Goal: Task Accomplishment & Management: Use online tool/utility

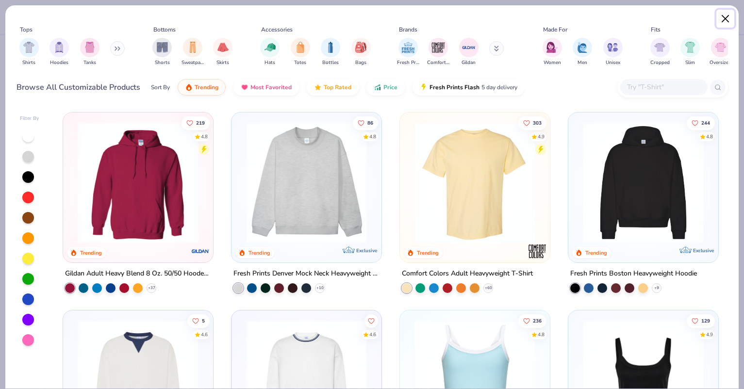
click at [726, 16] on button "Close" at bounding box center [725, 19] width 18 height 18
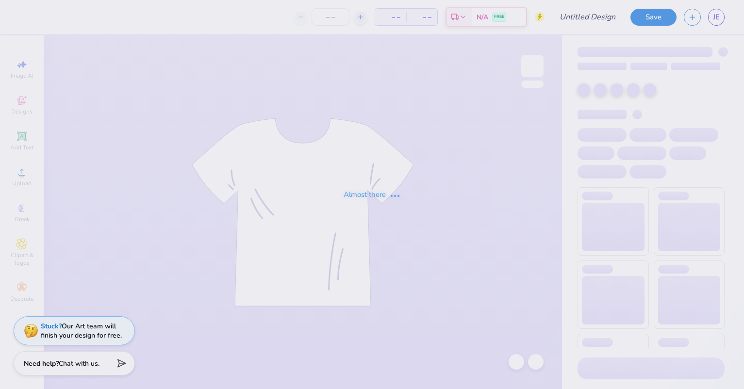
type input "Test only"
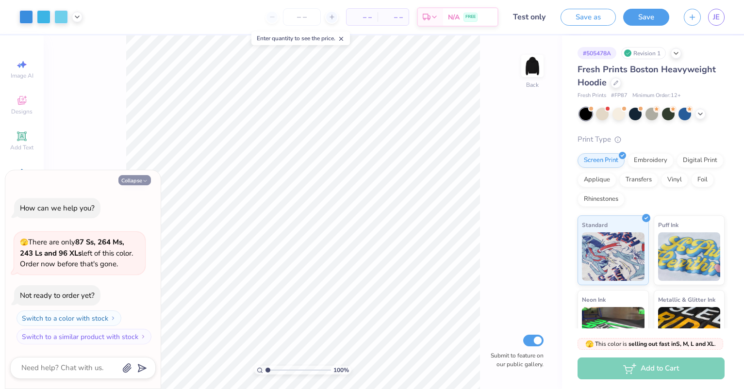
click at [119, 178] on button "Collapse" at bounding box center [134, 180] width 33 height 10
type textarea "x"
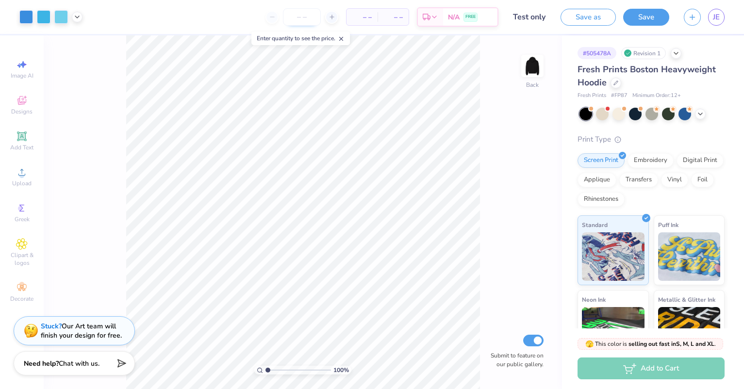
click at [300, 16] on input "number" at bounding box center [302, 16] width 38 height 17
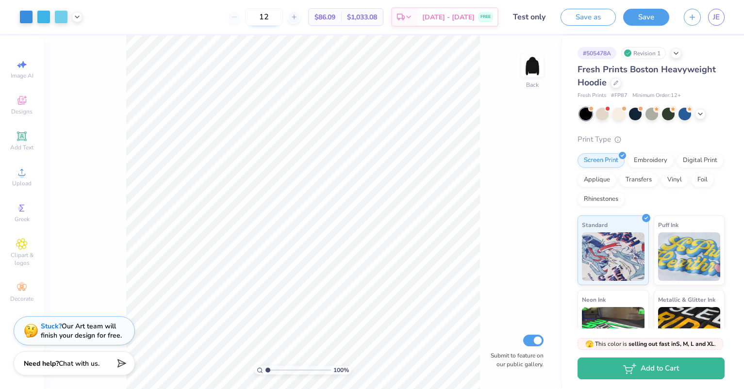
drag, startPoint x: 285, startPoint y: 20, endPoint x: 269, endPoint y: 17, distance: 16.3
click at [269, 17] on input "12" at bounding box center [264, 16] width 38 height 17
drag, startPoint x: 282, startPoint y: 15, endPoint x: 271, endPoint y: 13, distance: 11.4
click at [271, 13] on input "24" at bounding box center [264, 16] width 38 height 17
type input "12"
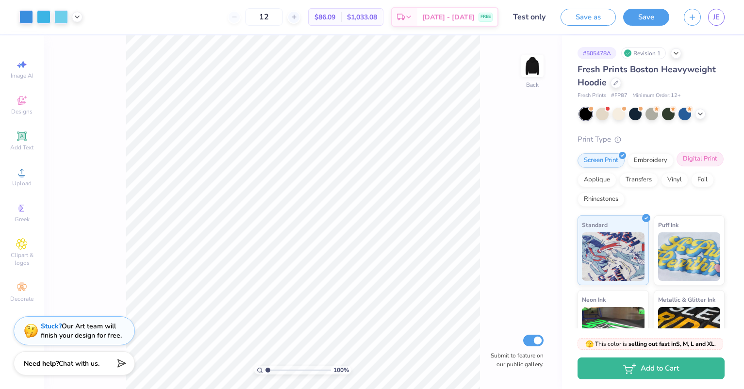
click at [676, 166] on div "Digital Print" at bounding box center [699, 159] width 47 height 15
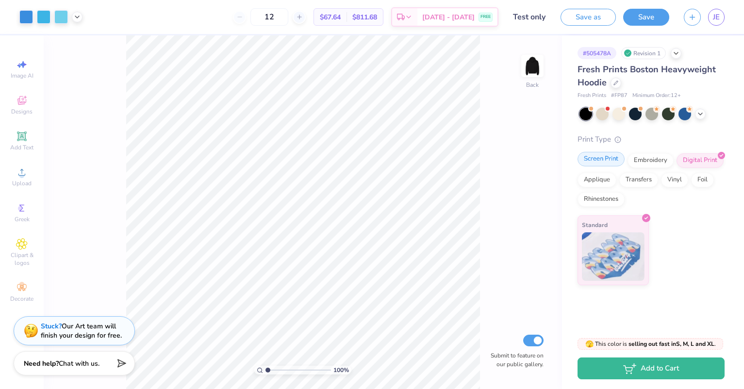
click at [603, 159] on div "Screen Print" at bounding box center [600, 159] width 47 height 15
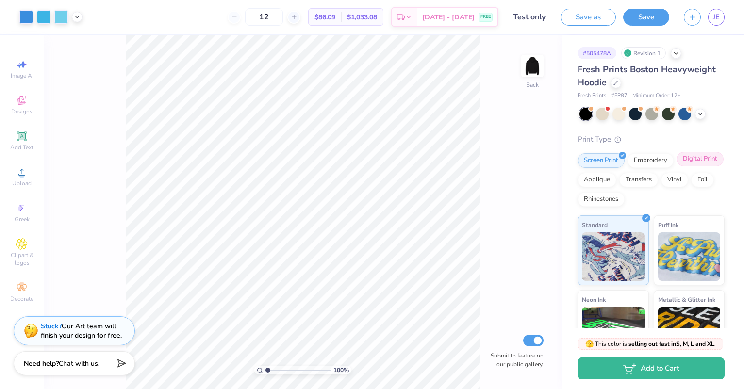
click at [676, 166] on div "Digital Print" at bounding box center [699, 159] width 47 height 15
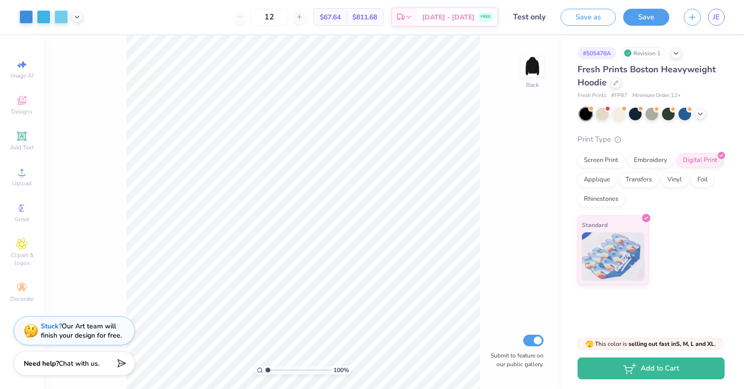
drag, startPoint x: 606, startPoint y: 158, endPoint x: 514, endPoint y: 157, distance: 91.7
click at [606, 158] on div "Screen Print" at bounding box center [600, 160] width 47 height 15
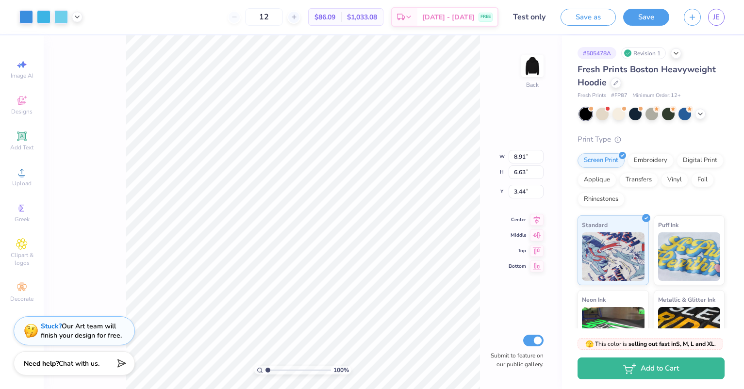
click at [451, 162] on div "100 % Back W 8.91 8.91 " H 6.63 6.63 " Y 3.44 3.44 " Center Middle Top Bottom S…" at bounding box center [303, 212] width 518 height 354
click at [27, 17] on div at bounding box center [26, 16] width 14 height 14
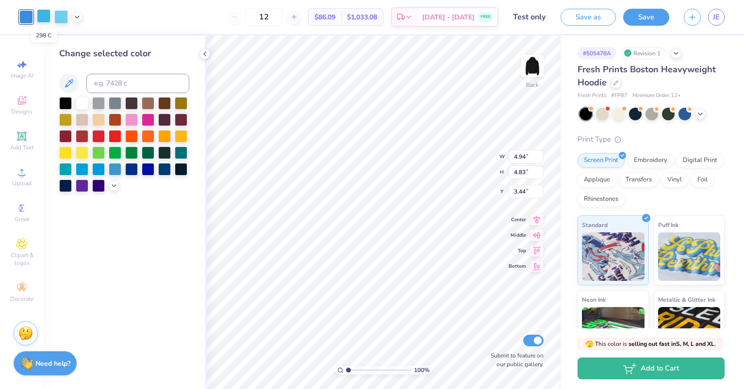
click at [42, 19] on div at bounding box center [44, 16] width 14 height 14
click at [117, 83] on input at bounding box center [137, 83] width 103 height 19
type input "279"
click at [117, 83] on input at bounding box center [137, 83] width 103 height 19
click at [39, 17] on div at bounding box center [44, 16] width 14 height 14
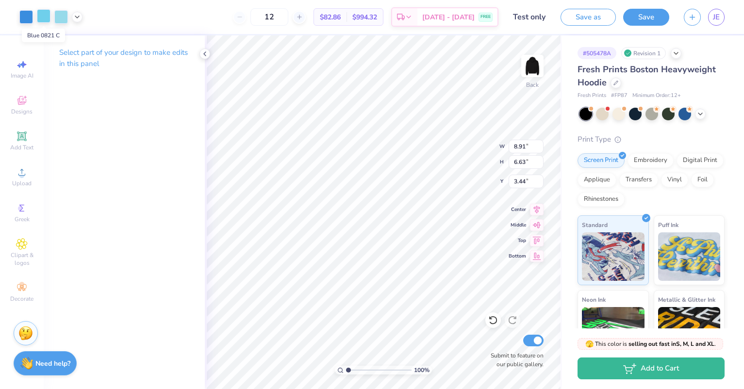
click at [47, 16] on div at bounding box center [44, 16] width 14 height 14
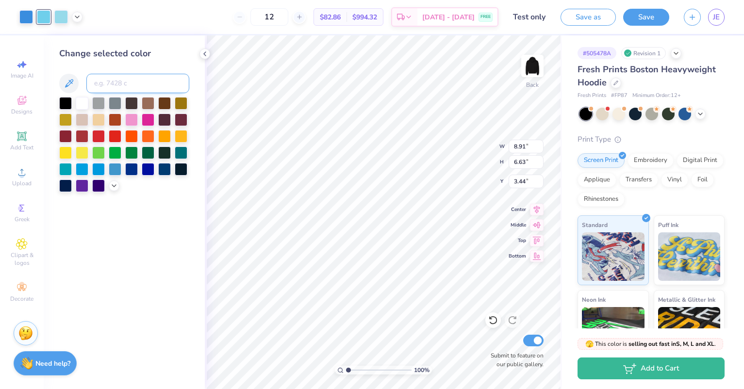
click at [128, 86] on input at bounding box center [137, 83] width 103 height 19
type input "279"
click at [492, 321] on icon at bounding box center [493, 320] width 10 height 10
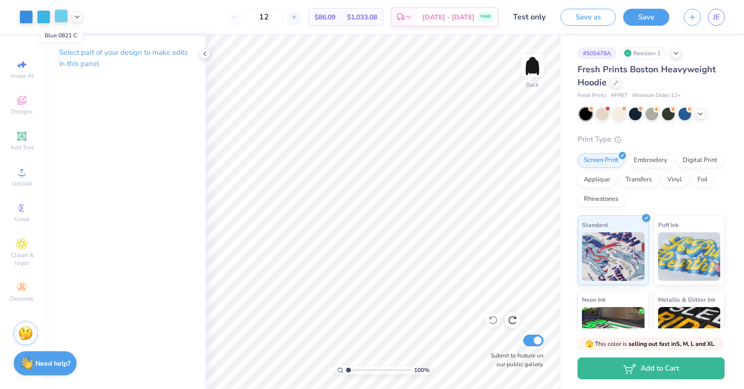
click at [63, 20] on div at bounding box center [61, 16] width 14 height 14
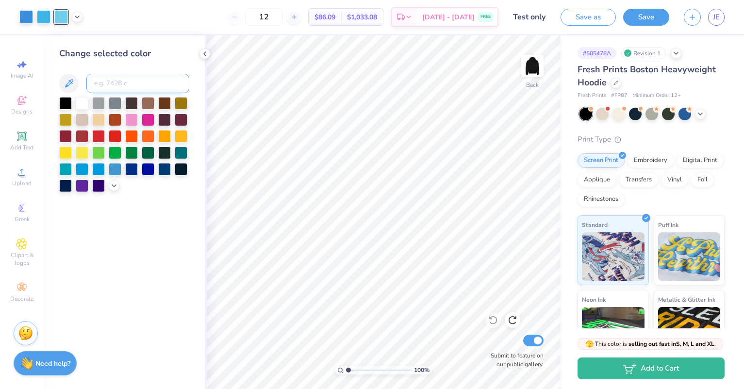
click at [107, 82] on input at bounding box center [137, 83] width 103 height 19
type input "298"
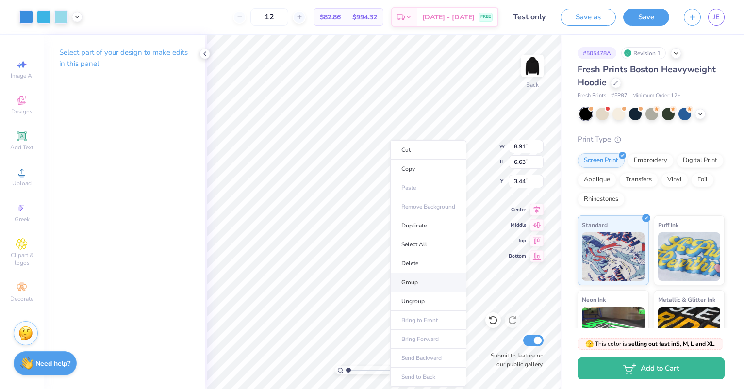
click at [425, 281] on li "Group" at bounding box center [428, 282] width 76 height 19
click at [64, 19] on div at bounding box center [61, 16] width 14 height 14
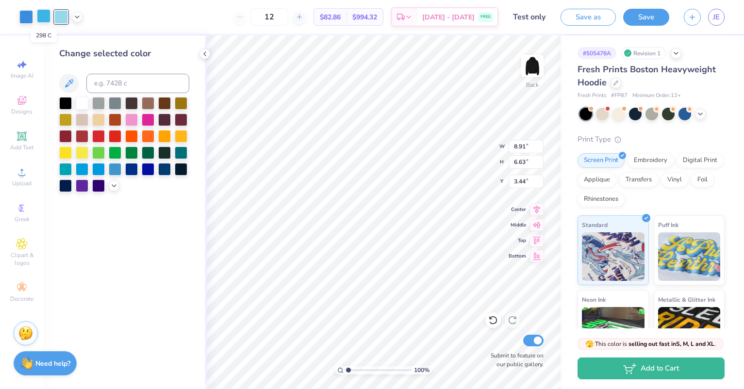
click at [46, 18] on div at bounding box center [44, 16] width 14 height 14
click at [60, 19] on div at bounding box center [61, 16] width 14 height 14
click at [45, 18] on div at bounding box center [44, 16] width 14 height 14
click at [61, 18] on div at bounding box center [61, 16] width 14 height 14
click at [132, 81] on input at bounding box center [137, 83] width 103 height 19
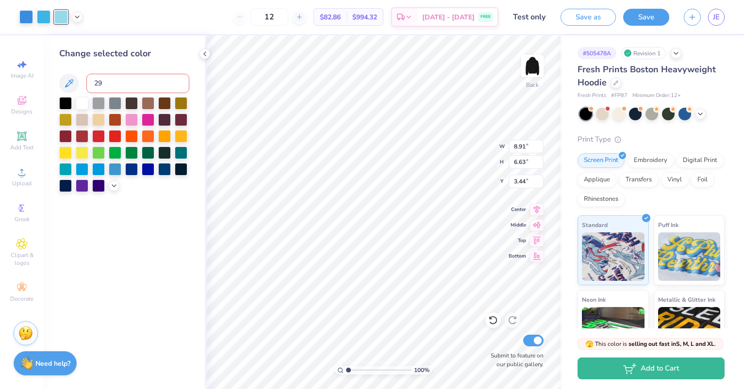
type input "298"
click at [77, 16] on icon at bounding box center [77, 16] width 8 height 8
click at [72, 39] on div at bounding box center [68, 41] width 14 height 14
click at [115, 82] on input at bounding box center [137, 83] width 103 height 19
type input "298"
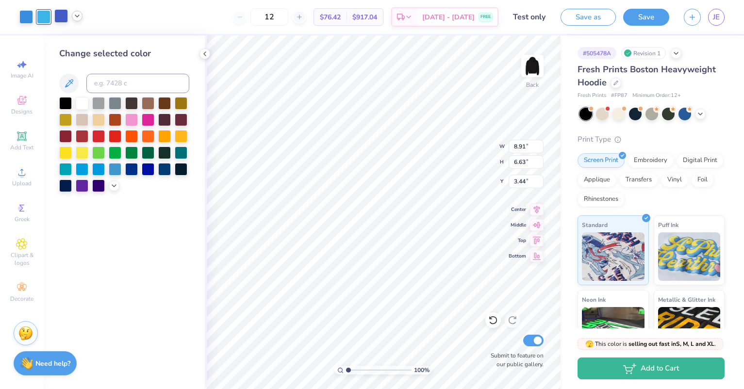
click at [61, 19] on div at bounding box center [61, 16] width 14 height 14
click at [79, 17] on icon at bounding box center [77, 16] width 8 height 8
click at [78, 39] on div at bounding box center [77, 41] width 14 height 14
click at [124, 88] on input at bounding box center [137, 83] width 103 height 19
type input "2726"
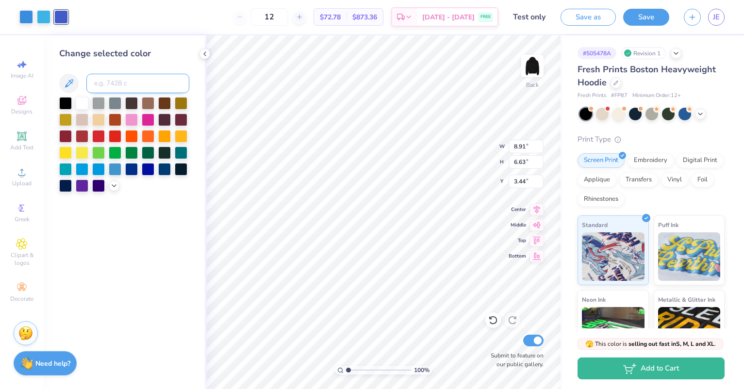
click at [124, 88] on input at bounding box center [137, 83] width 103 height 19
click at [40, 19] on div at bounding box center [44, 16] width 14 height 14
click at [63, 15] on div at bounding box center [61, 16] width 14 height 14
click at [121, 80] on input at bounding box center [137, 83] width 103 height 19
type input "298"
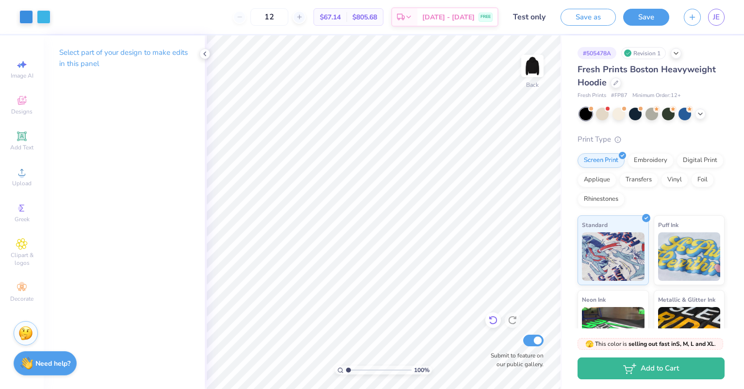
click at [494, 321] on icon at bounding box center [493, 320] width 10 height 10
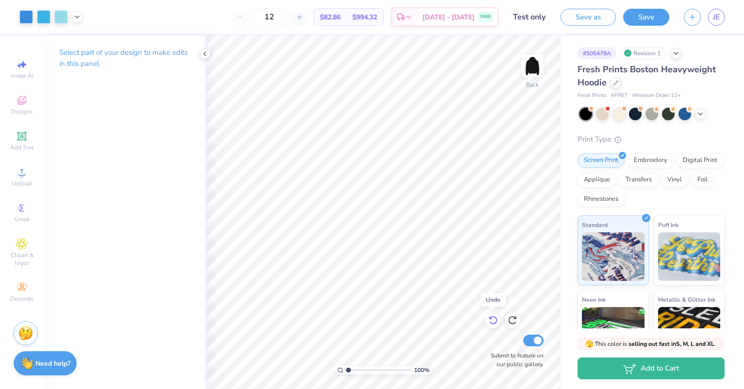
click at [494, 321] on icon at bounding box center [493, 320] width 10 height 10
click at [76, 17] on icon at bounding box center [77, 16] width 8 height 8
click at [104, 44] on div at bounding box center [105, 41] width 14 height 14
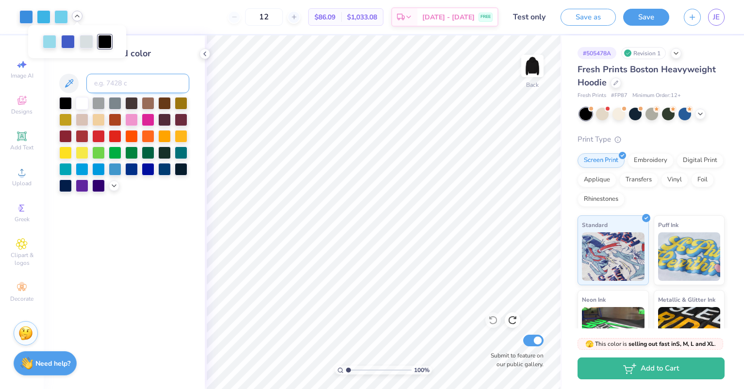
click at [113, 84] on input at bounding box center [137, 83] width 103 height 19
type input "2726"
click at [76, 16] on icon at bounding box center [77, 16] width 8 height 8
click at [77, 42] on div at bounding box center [77, 42] width 14 height 14
click at [119, 86] on input at bounding box center [137, 83] width 103 height 19
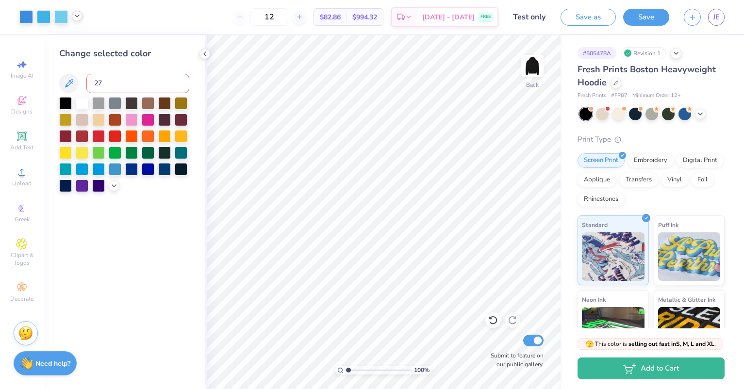
type input "279"
click at [78, 16] on icon at bounding box center [77, 16] width 8 height 8
